Goal: Find specific page/section: Find specific page/section

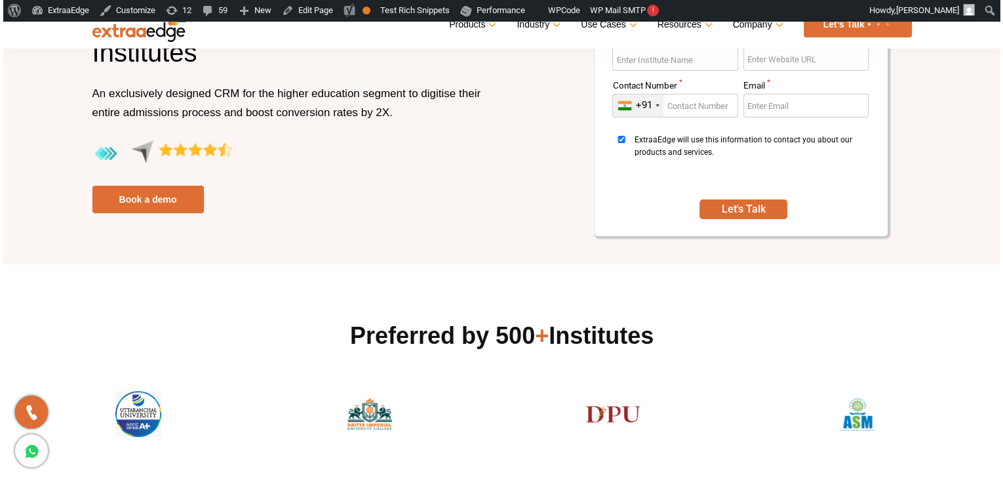
scroll to position [524, 0]
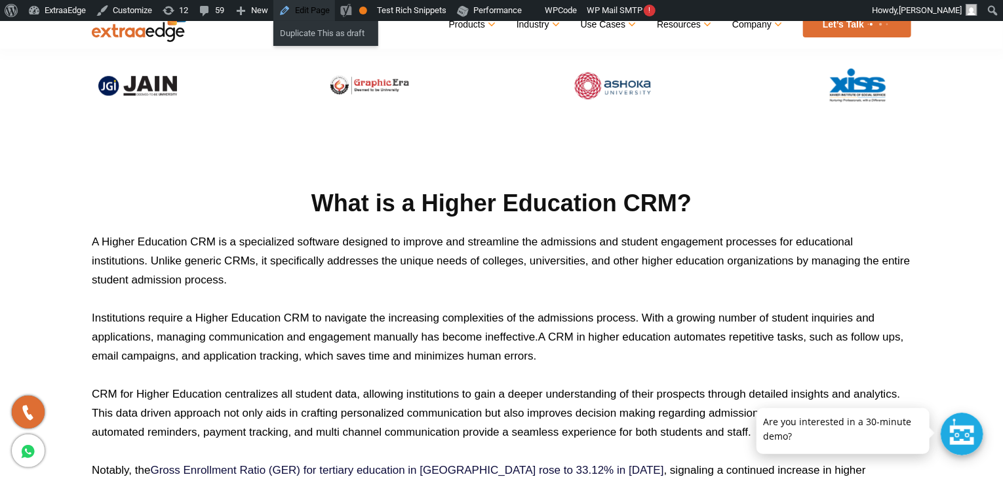
click at [309, 16] on link "Edit Page" at bounding box center [304, 10] width 62 height 21
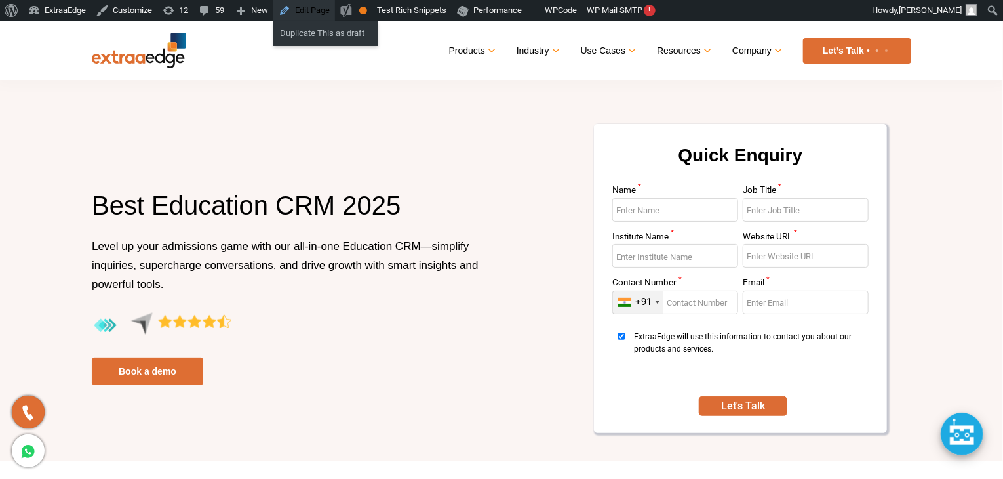
click at [309, 9] on link "Edit Page" at bounding box center [304, 10] width 62 height 21
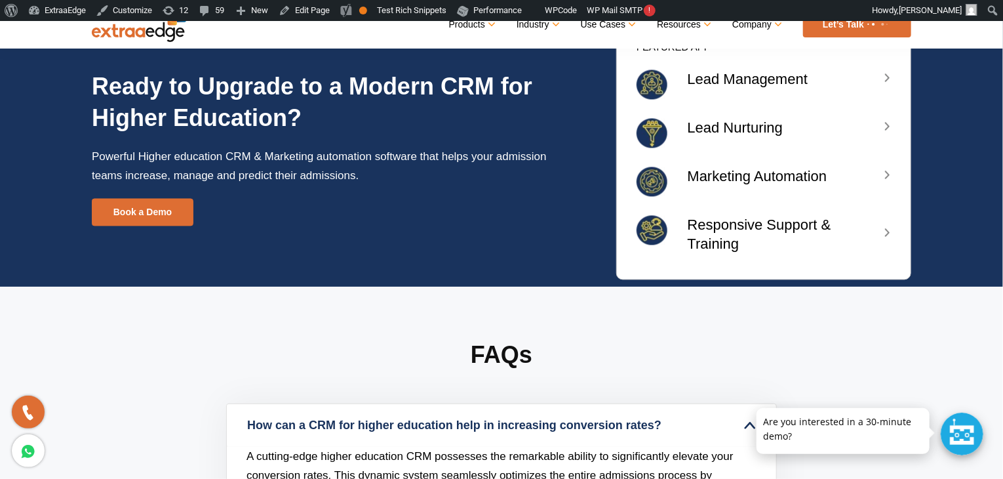
scroll to position [3731, 0]
